Goal: Task Accomplishment & Management: Manage account settings

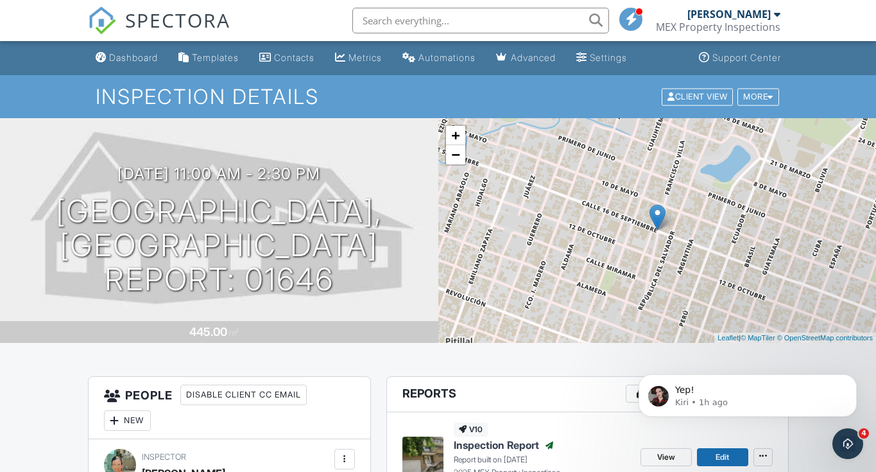
click at [166, 13] on span "SPECTORA" at bounding box center [177, 19] width 105 height 27
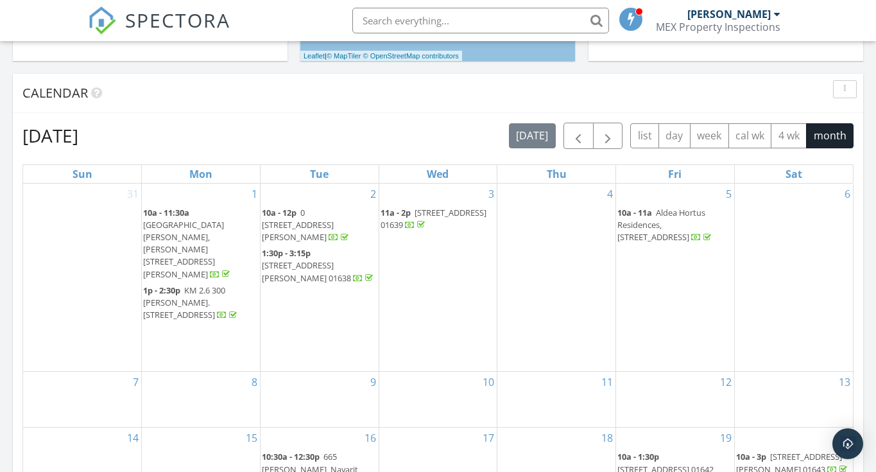
scroll to position [748, 0]
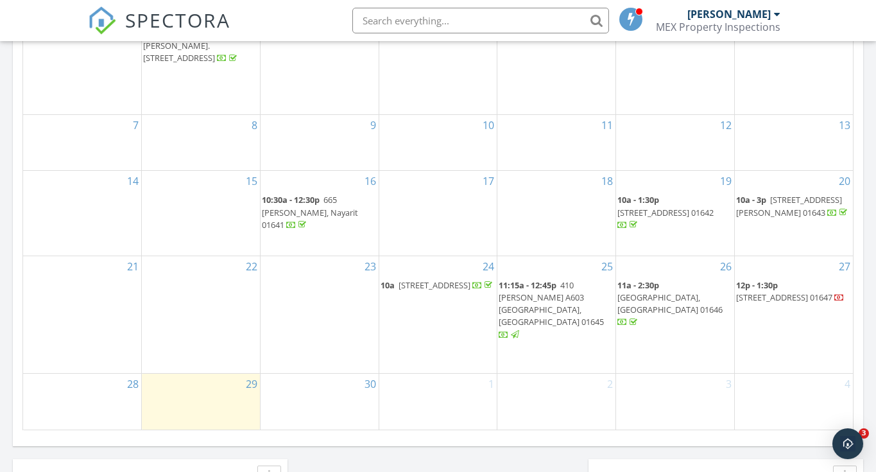
click at [761, 287] on span "12p - 1:30p" at bounding box center [757, 285] width 42 height 12
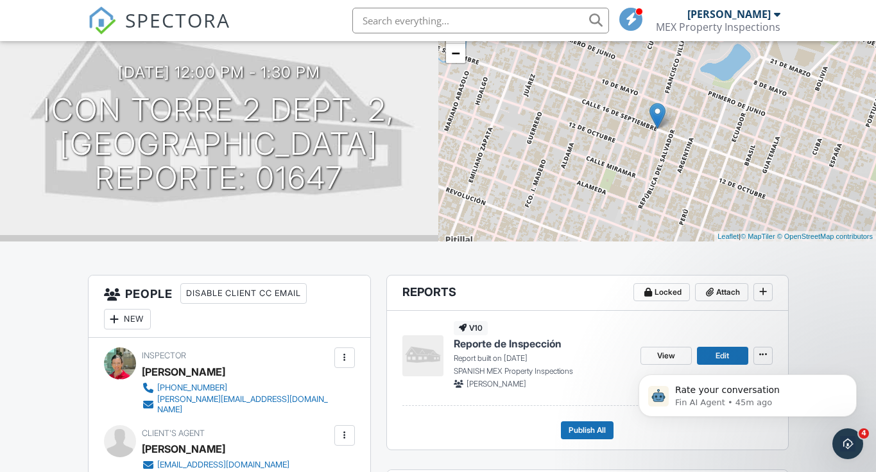
click at [712, 353] on body "Rate your conversation Fin AI Agent • 45m ago" at bounding box center [747, 392] width 246 height 80
click at [714, 354] on body "Rate your conversation Fin AI Agent • 46m ago" at bounding box center [747, 392] width 246 height 80
click at [717, 351] on html "Rate your conversation Fin AI Agent • 46m ago" at bounding box center [747, 392] width 257 height 90
click at [853, 375] on icon "Dismiss notification" at bounding box center [853, 377] width 7 height 7
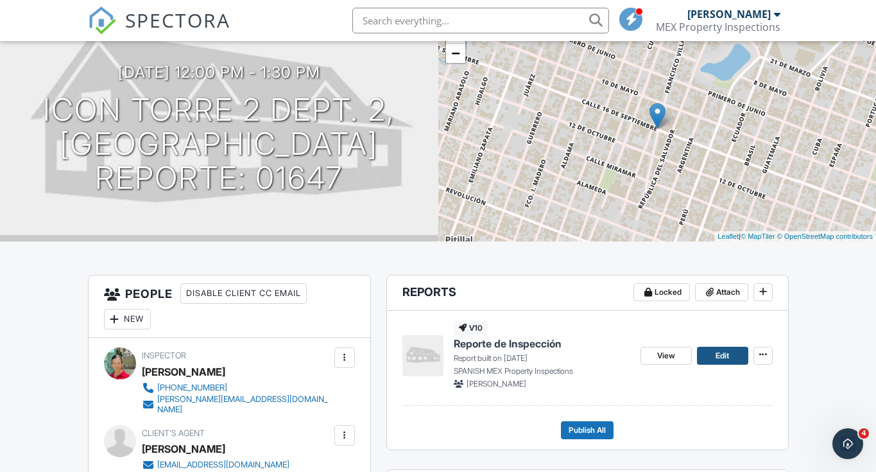
click at [717, 353] on span "Edit" at bounding box center [722, 355] width 13 height 13
